Goal: Information Seeking & Learning: Find specific page/section

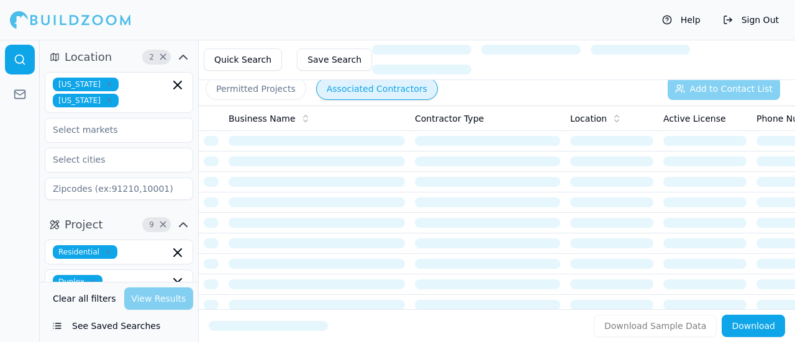
click at [233, 63] on button "Quick Search" at bounding box center [243, 59] width 78 height 22
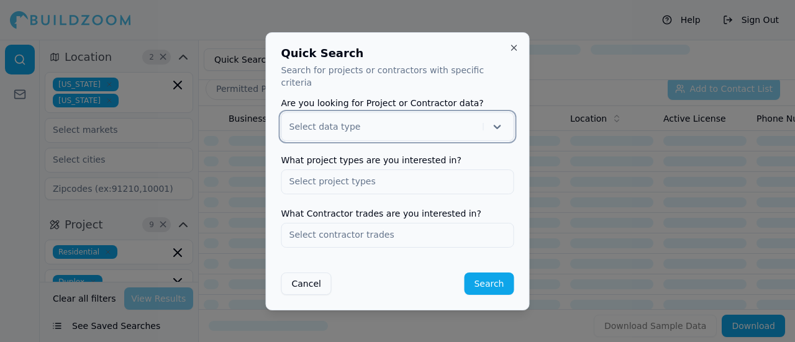
click at [314, 280] on button "Cancel" at bounding box center [306, 284] width 50 height 22
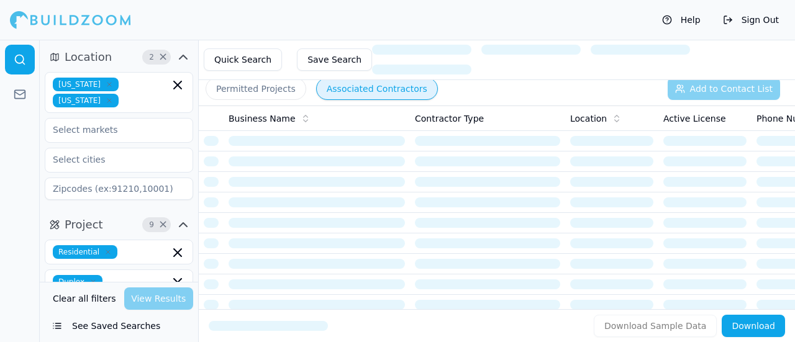
click at [111, 178] on input at bounding box center [119, 189] width 148 height 22
type input "66205"
click at [165, 222] on span "×" at bounding box center [162, 225] width 9 height 6
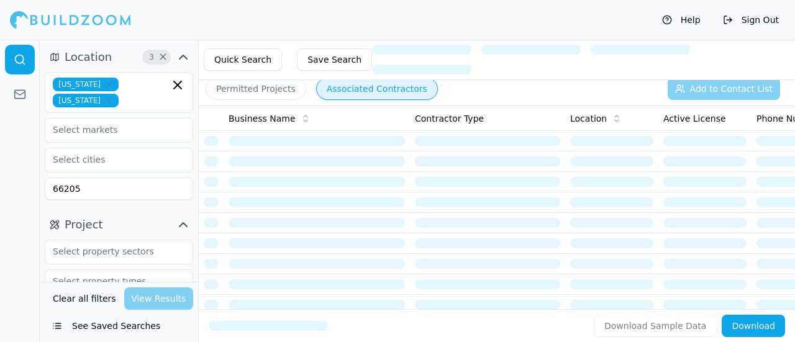
click at [107, 178] on input "66205" at bounding box center [119, 189] width 148 height 22
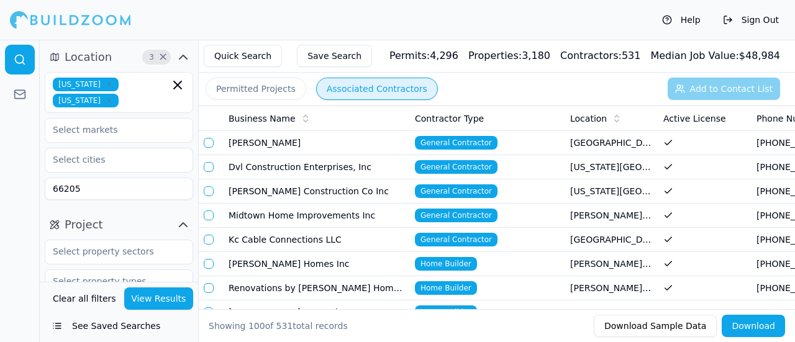
click at [171, 178] on input "66205" at bounding box center [119, 189] width 148 height 22
click at [148, 298] on button "View Results" at bounding box center [159, 298] width 70 height 22
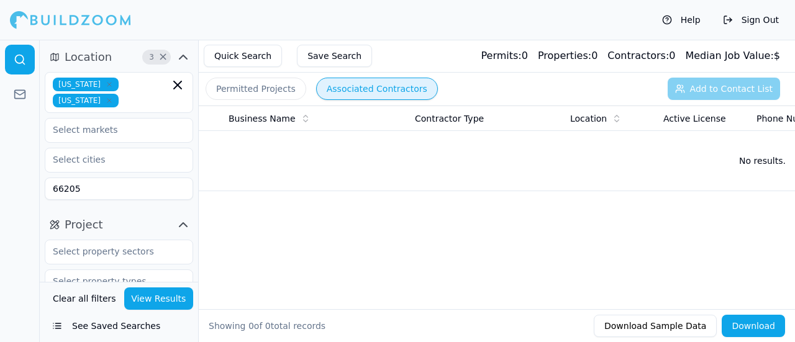
click at [106, 84] on icon "button" at bounding box center [109, 84] width 7 height 7
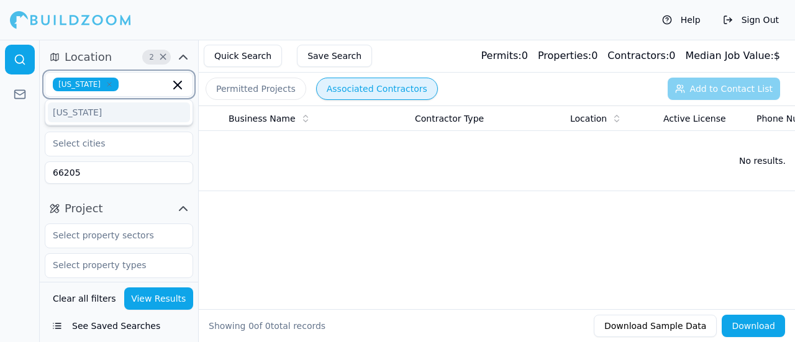
click at [106, 83] on icon "button" at bounding box center [109, 84] width 7 height 7
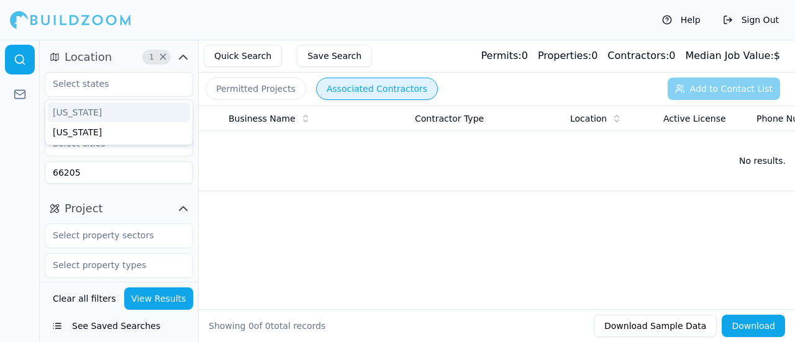
click at [163, 302] on button "View Results" at bounding box center [159, 298] width 70 height 22
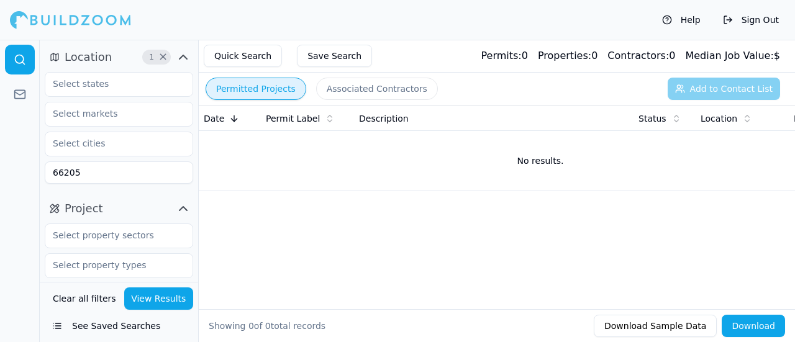
click at [269, 93] on button "Permitted Projects" at bounding box center [256, 89] width 101 height 22
click at [153, 55] on span "1" at bounding box center [151, 57] width 12 height 12
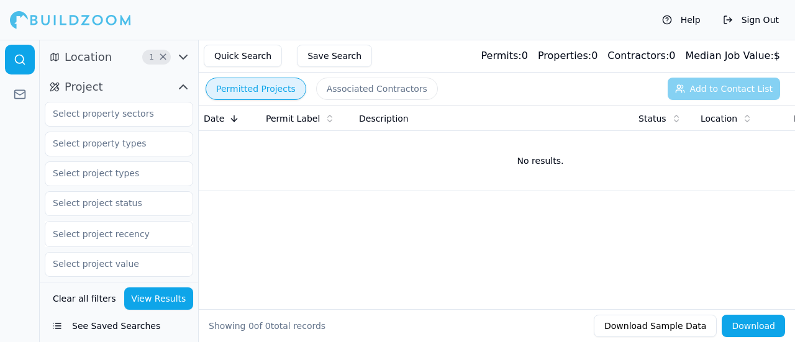
click at [153, 55] on span "1" at bounding box center [151, 57] width 12 height 12
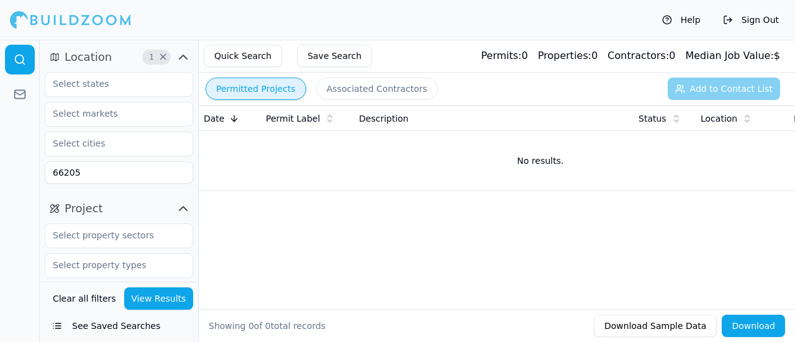
click at [114, 171] on input "66205" at bounding box center [119, 172] width 148 height 22
type input "64114"
click at [258, 53] on button "Quick Search" at bounding box center [243, 56] width 78 height 22
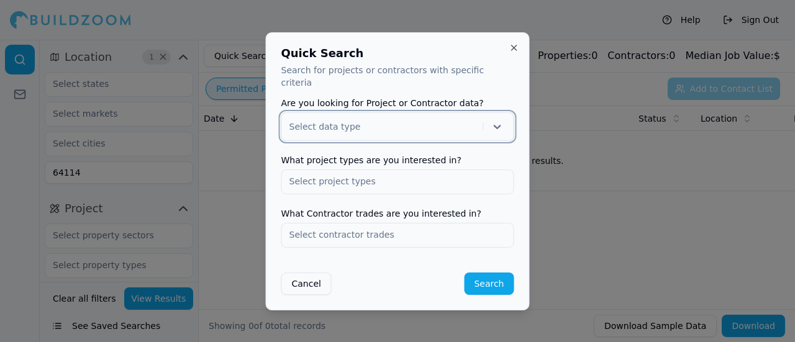
click at [378, 120] on div at bounding box center [383, 126] width 189 height 12
click at [345, 158] on div "Project" at bounding box center [398, 159] width 232 height 20
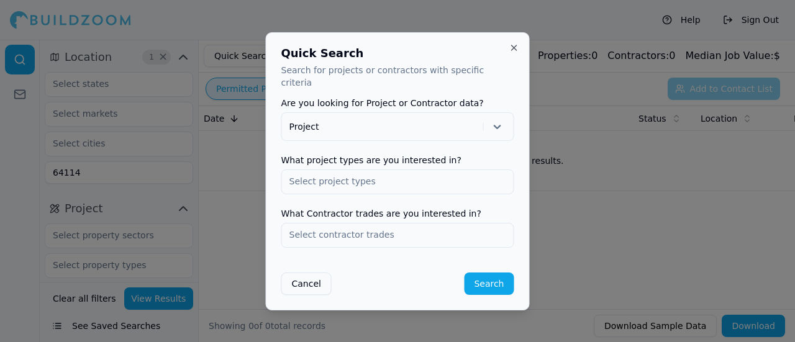
click at [346, 171] on input "text" at bounding box center [398, 181] width 232 height 22
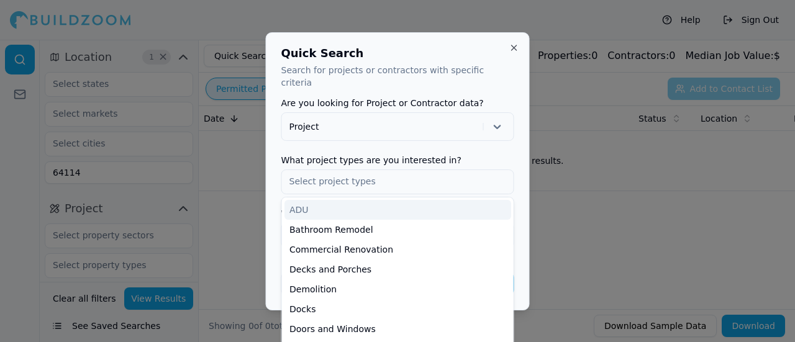
click at [275, 163] on div "Quick Search Search for projects or contractors with specific criteria Are you …" at bounding box center [398, 171] width 264 height 278
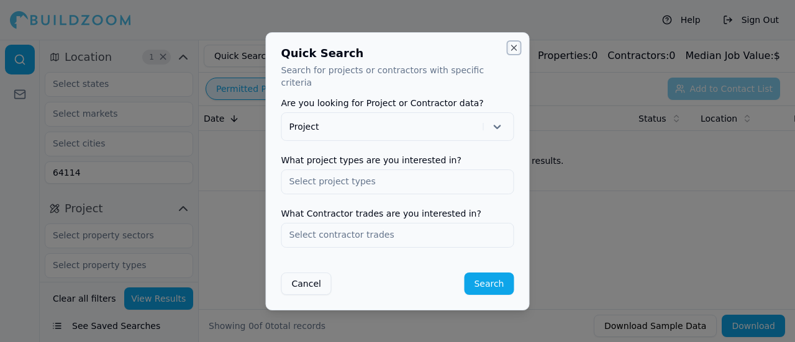
click at [513, 52] on button "Close" at bounding box center [514, 48] width 10 height 10
